Goal: Transaction & Acquisition: Purchase product/service

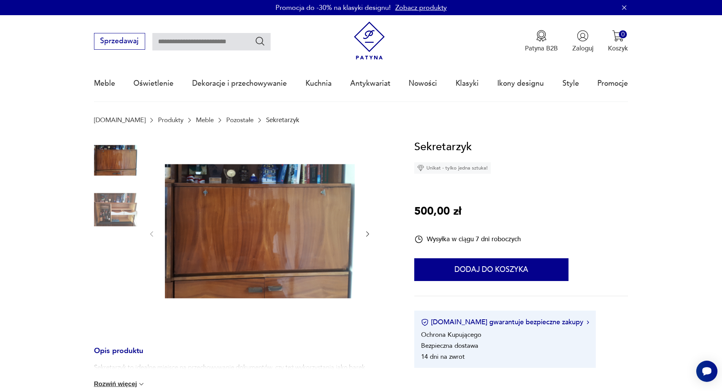
click at [370, 236] on icon "button" at bounding box center [368, 234] width 8 height 8
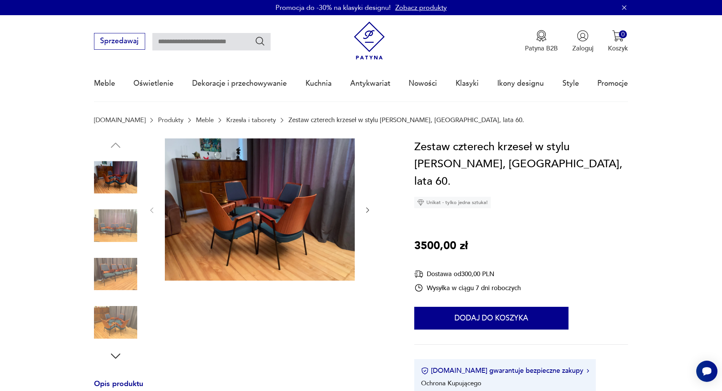
click at [367, 208] on icon "button" at bounding box center [368, 210] width 8 height 8
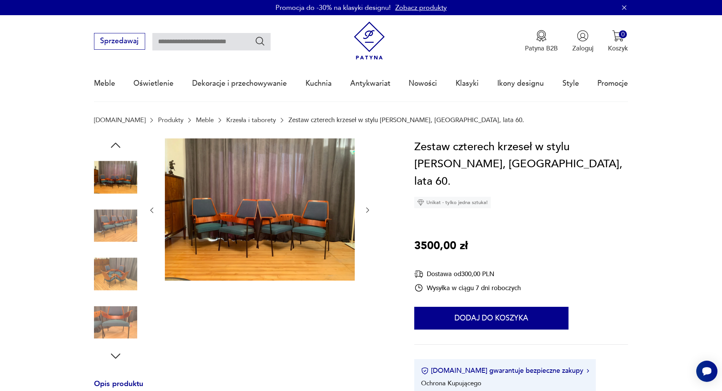
click at [367, 208] on icon "button" at bounding box center [368, 210] width 8 height 8
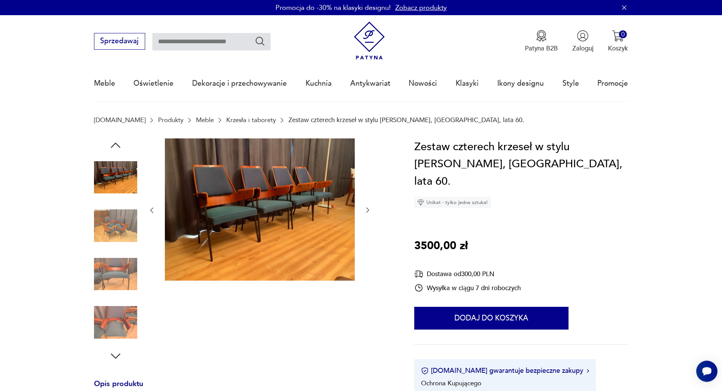
click at [367, 208] on icon "button" at bounding box center [367, 210] width 3 height 5
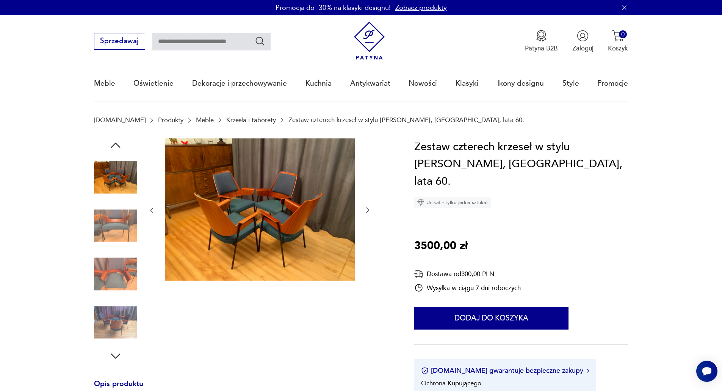
click at [367, 208] on icon "button" at bounding box center [367, 210] width 3 height 5
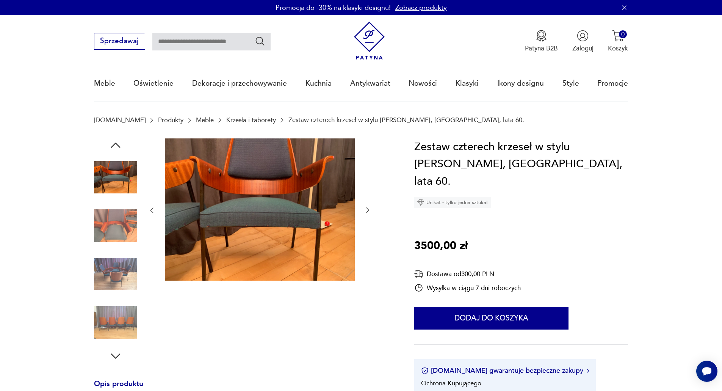
click at [367, 208] on icon "button" at bounding box center [367, 210] width 3 height 5
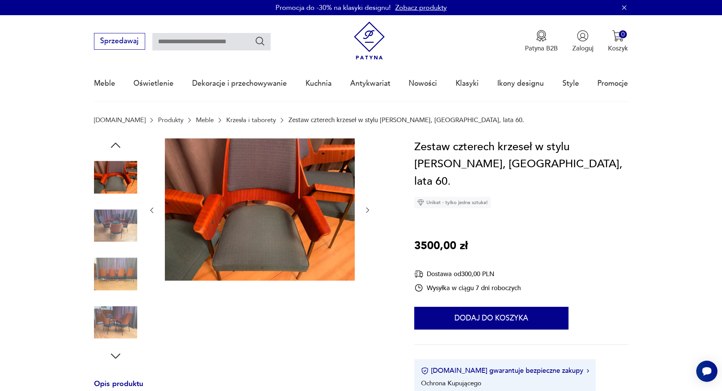
click at [367, 208] on icon "button" at bounding box center [367, 210] width 3 height 5
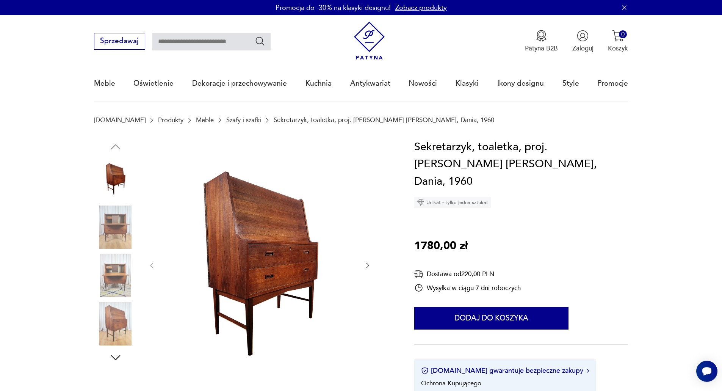
click at [369, 266] on icon "button" at bounding box center [367, 265] width 3 height 5
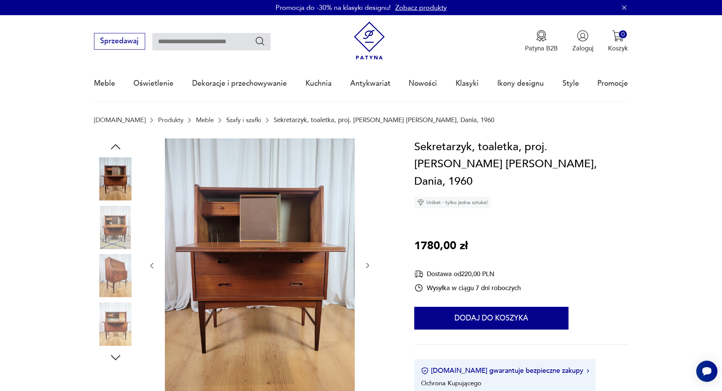
click at [368, 266] on icon "button" at bounding box center [368, 266] width 8 height 8
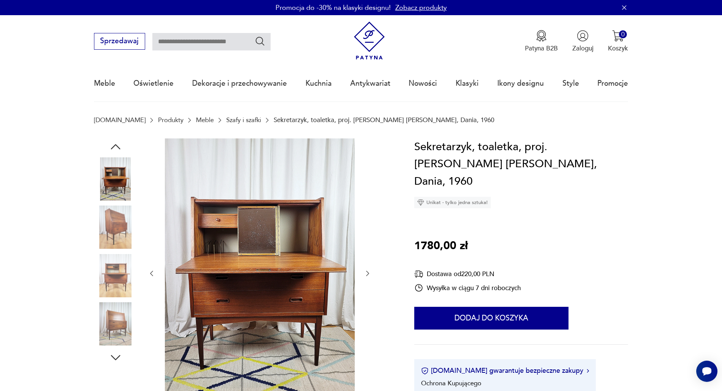
click at [368, 266] on div at bounding box center [260, 273] width 224 height 270
